Goal: Information Seeking & Learning: Learn about a topic

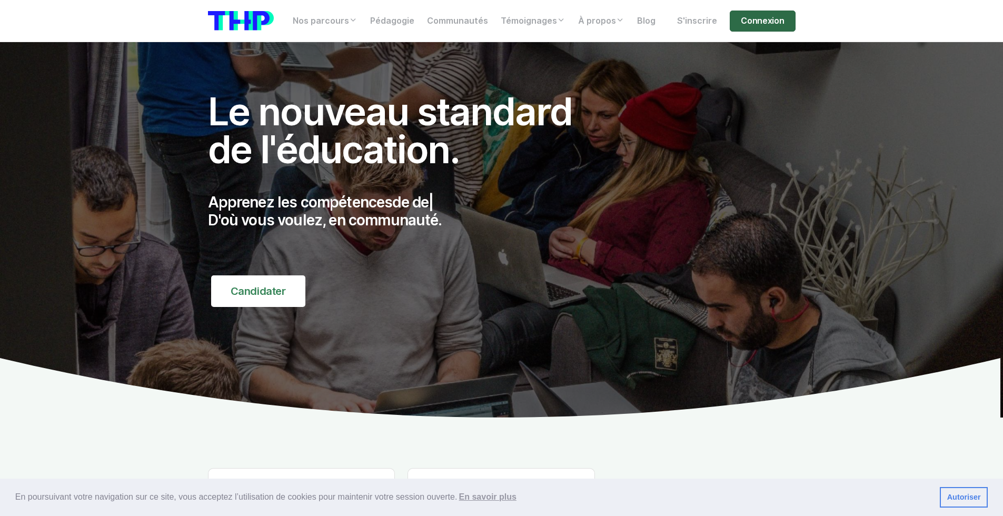
click at [749, 26] on link "Connexion" at bounding box center [762, 21] width 65 height 21
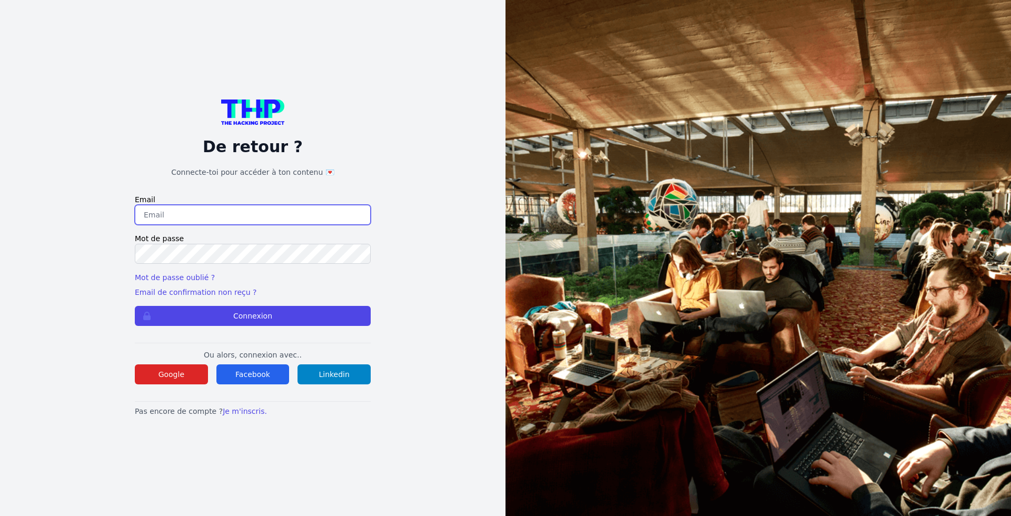
type input "benoitlardinois@hotmail.com"
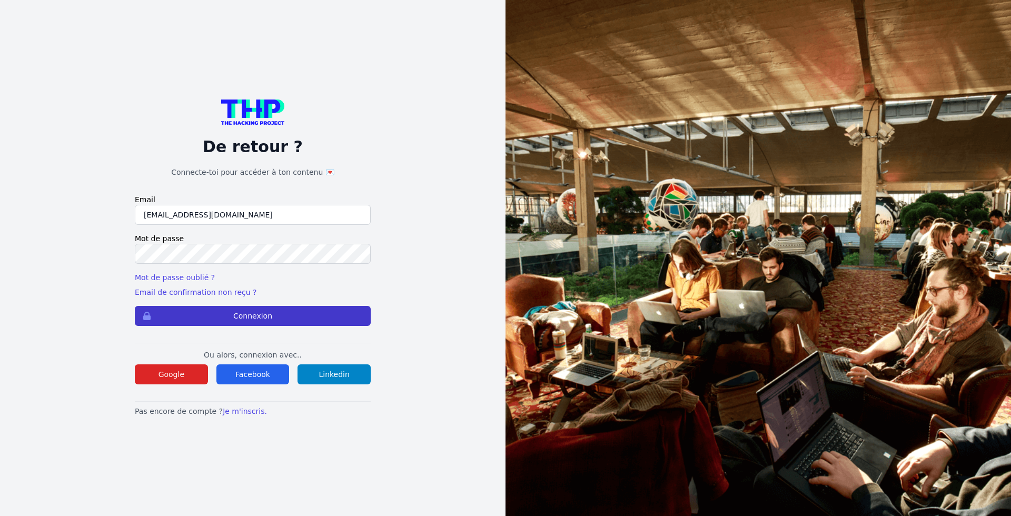
click at [263, 314] on button "Connexion" at bounding box center [253, 316] width 236 height 20
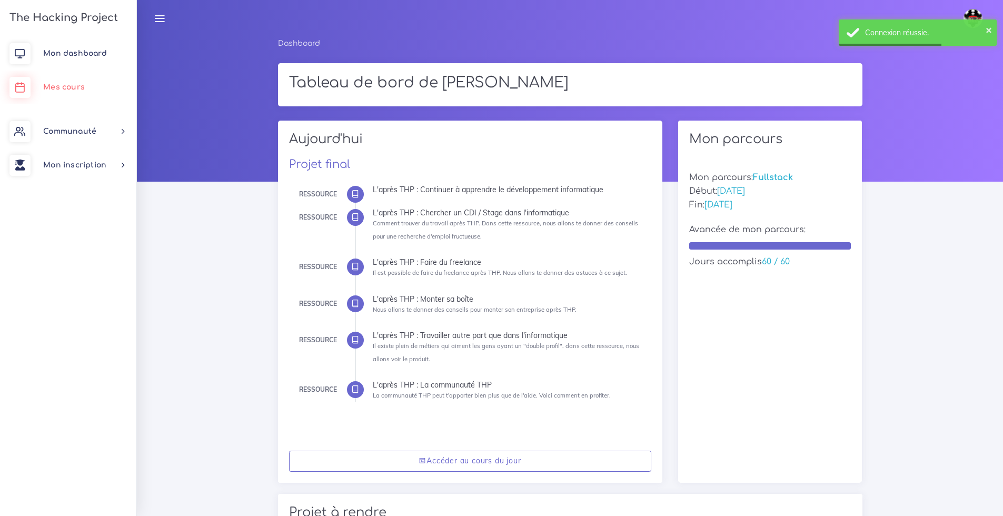
click at [67, 88] on span "Mes cours" at bounding box center [64, 87] width 42 height 8
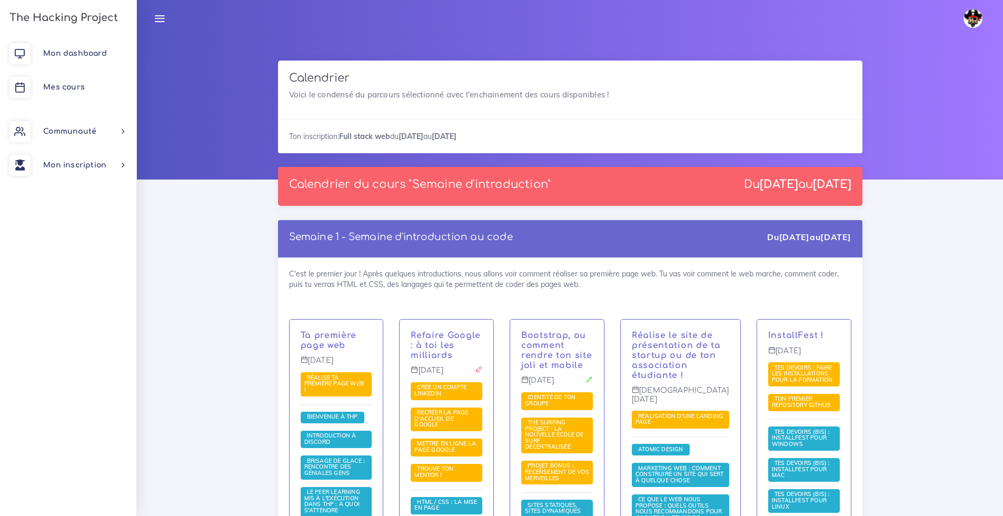
scroll to position [4, 0]
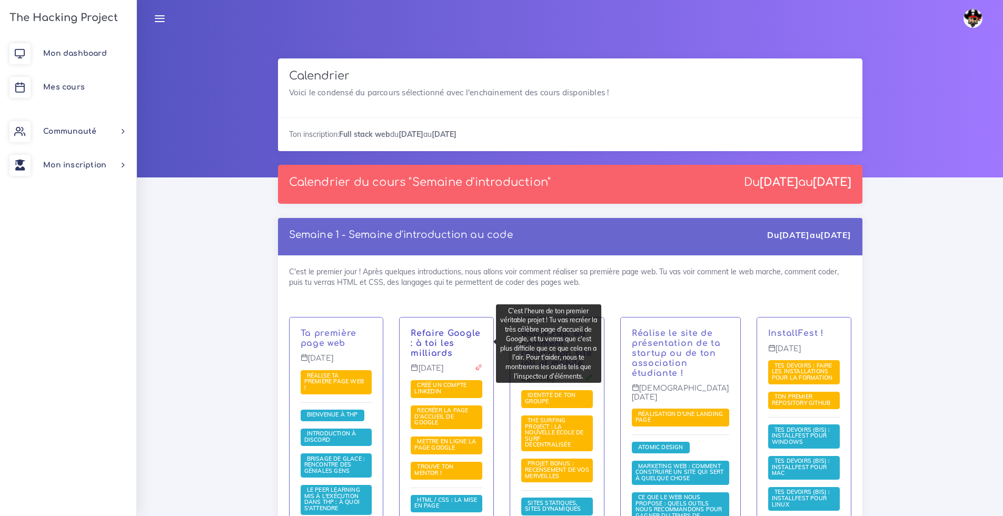
click at [422, 330] on link "Refaire Google : à toi les milliards" at bounding box center [446, 343] width 70 height 29
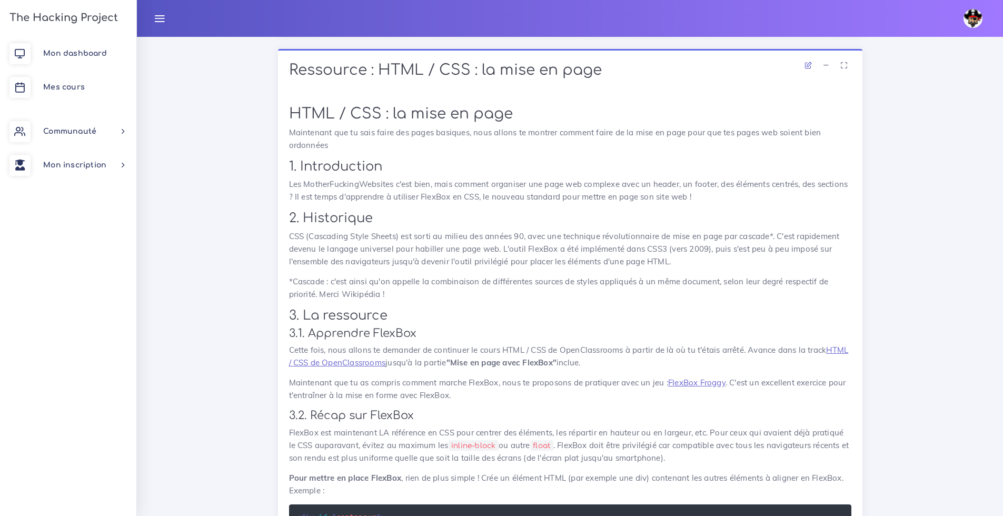
scroll to position [4816, 0]
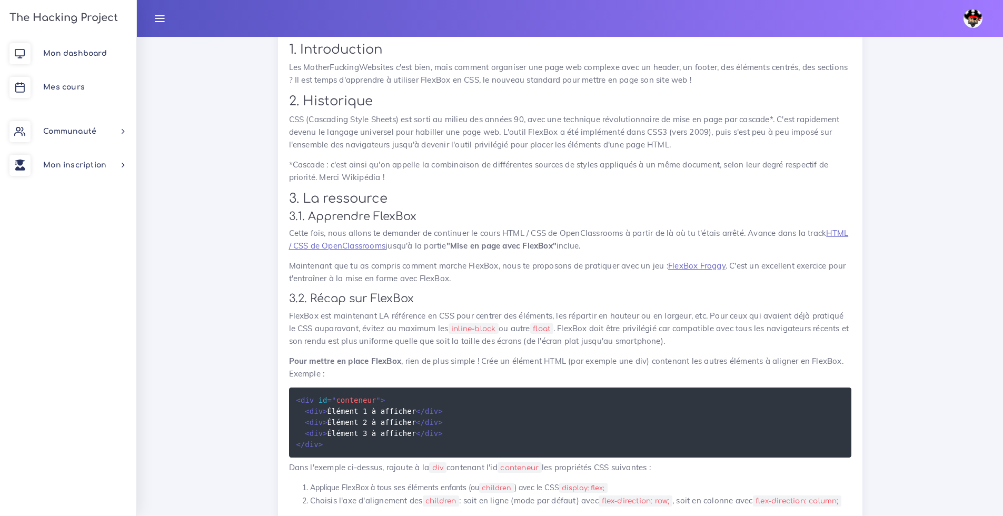
scroll to position [4921, 0]
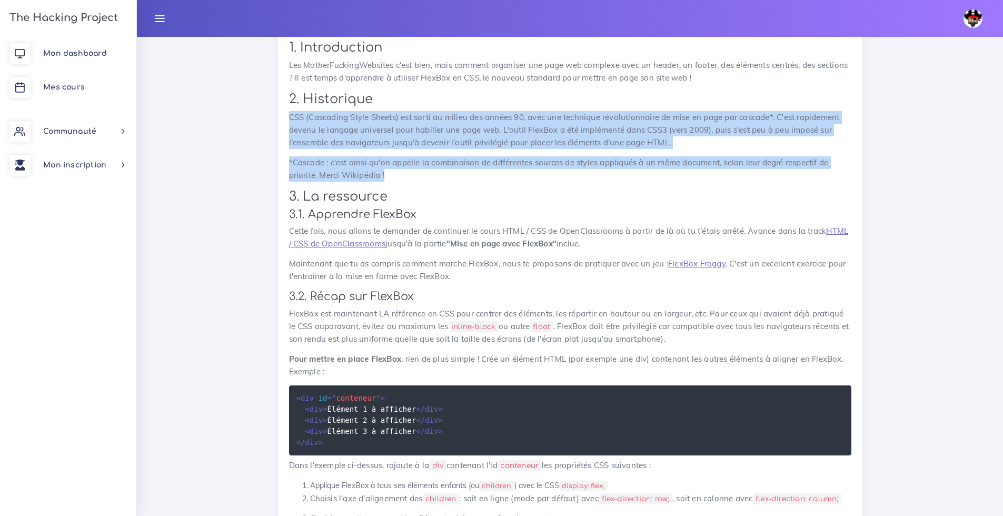
drag, startPoint x: 290, startPoint y: 81, endPoint x: 435, endPoint y: 134, distance: 155.3
copy div "CSS (Cascading Style Sheets) est sorti au milieu des années 90, avec une techni…"
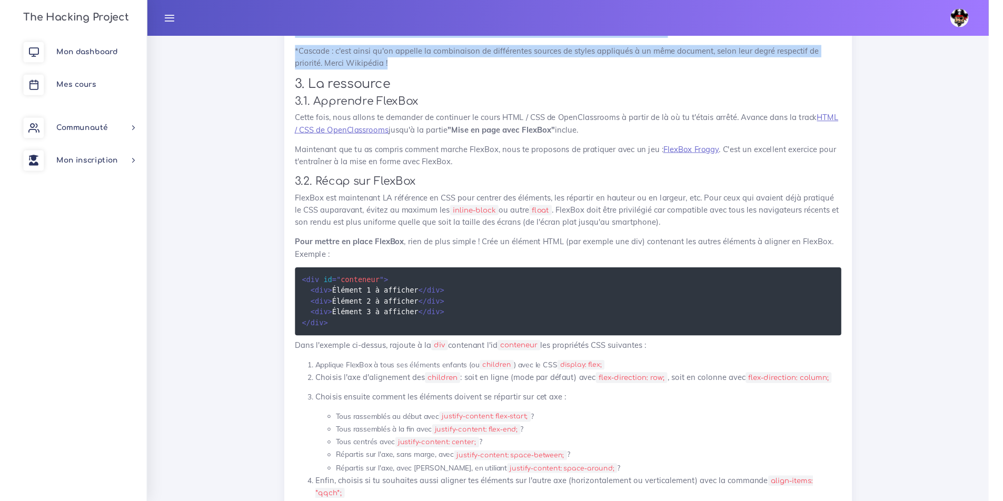
scroll to position [5033, 0]
